Goal: Transaction & Acquisition: Obtain resource

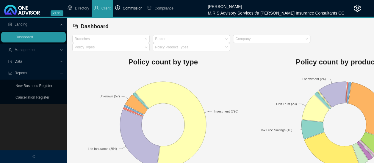
click at [134, 8] on span "Commission" at bounding box center [133, 8] width 20 height 4
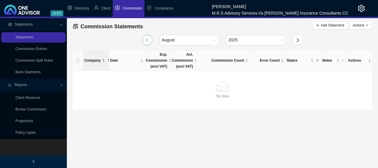
click at [148, 38] on icon "left" at bounding box center [147, 40] width 3 height 4
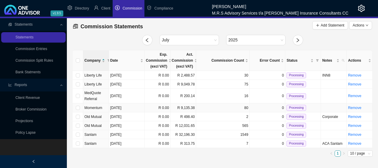
click at [108, 107] on td "Momentum" at bounding box center [96, 107] width 26 height 9
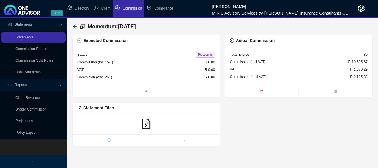
click at [129, 6] on span "Commission" at bounding box center [133, 8] width 20 height 4
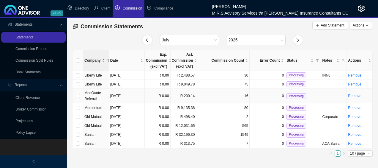
click at [94, 93] on span "MedQuote Referral" at bounding box center [93, 96] width 17 height 10
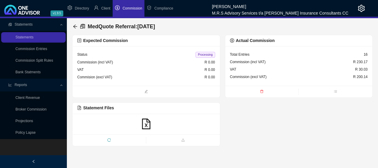
click at [130, 8] on span "Commission" at bounding box center [133, 8] width 20 height 4
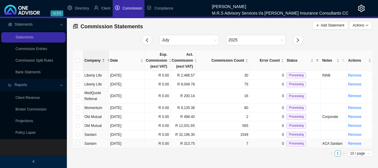
click at [139, 142] on td "[DATE]" at bounding box center [127, 143] width 36 height 9
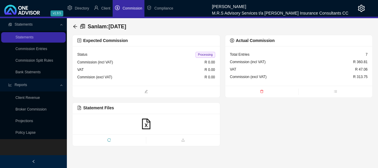
click at [134, 7] on span "Commission" at bounding box center [133, 8] width 20 height 4
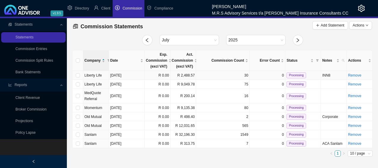
click at [221, 73] on td "30" at bounding box center [223, 75] width 54 height 9
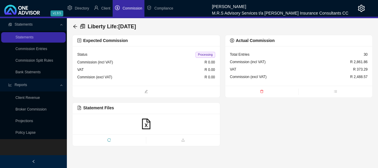
click at [128, 8] on span "Commission" at bounding box center [133, 8] width 20 height 4
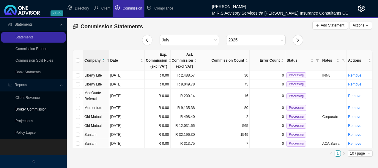
click at [40, 110] on link "Broker Commission" at bounding box center [30, 109] width 31 height 4
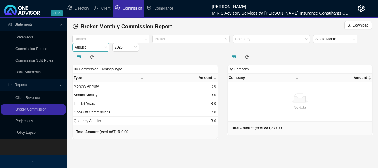
click at [104, 49] on span "August" at bounding box center [91, 47] width 32 height 8
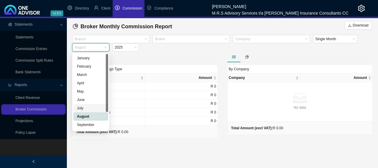
click at [87, 108] on div "July" at bounding box center [91, 108] width 28 height 6
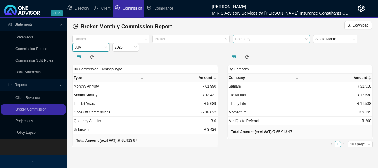
click at [307, 40] on div "Company" at bounding box center [271, 39] width 77 height 8
click at [331, 46] on div "Branch Broker Company Single Month [DATE]" at bounding box center [223, 43] width 304 height 17
click at [361, 27] on span "Download" at bounding box center [361, 25] width 16 height 6
click at [257, 40] on div at bounding box center [268, 39] width 69 height 4
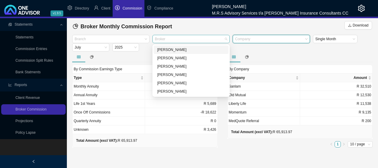
click at [197, 41] on div at bounding box center [188, 39] width 69 height 4
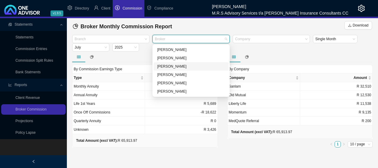
click at [175, 69] on div "[PERSON_NAME]" at bounding box center [191, 66] width 68 height 6
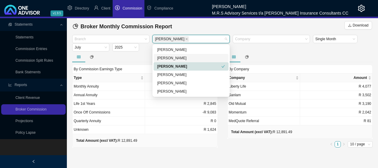
click at [284, 51] on div "Branch [PERSON_NAME] Company Single Month [DATE]" at bounding box center [223, 43] width 304 height 17
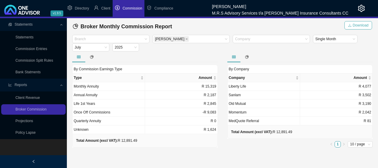
click at [361, 25] on span "Download" at bounding box center [361, 25] width 16 height 6
